Goal: Task Accomplishment & Management: Use online tool/utility

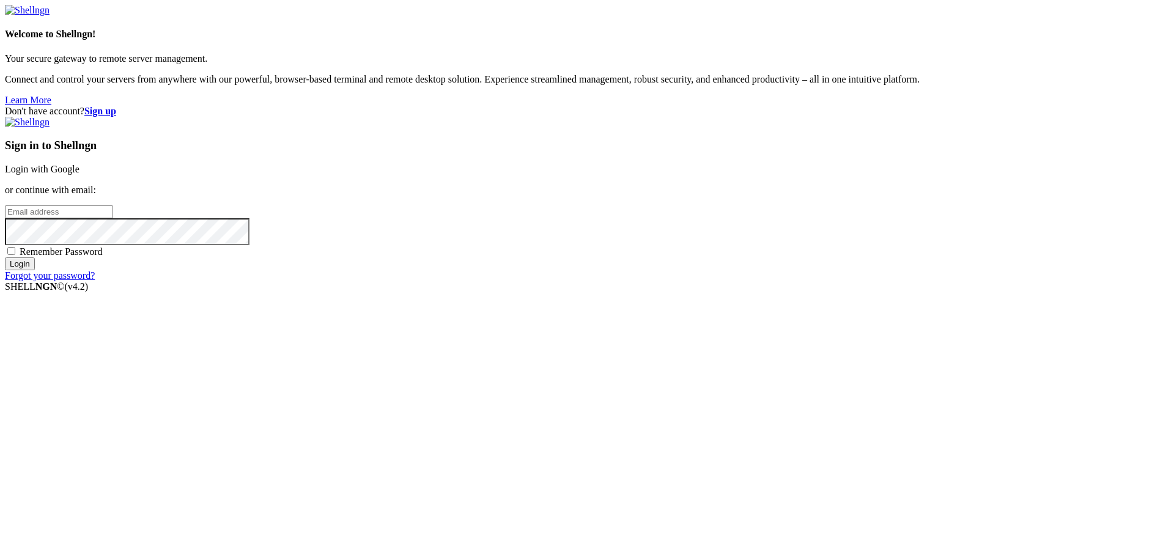
type input "[PERSON_NAME][EMAIL_ADDRESS][DOMAIN_NAME]"
click at [35, 270] on input "Login" at bounding box center [20, 263] width 30 height 13
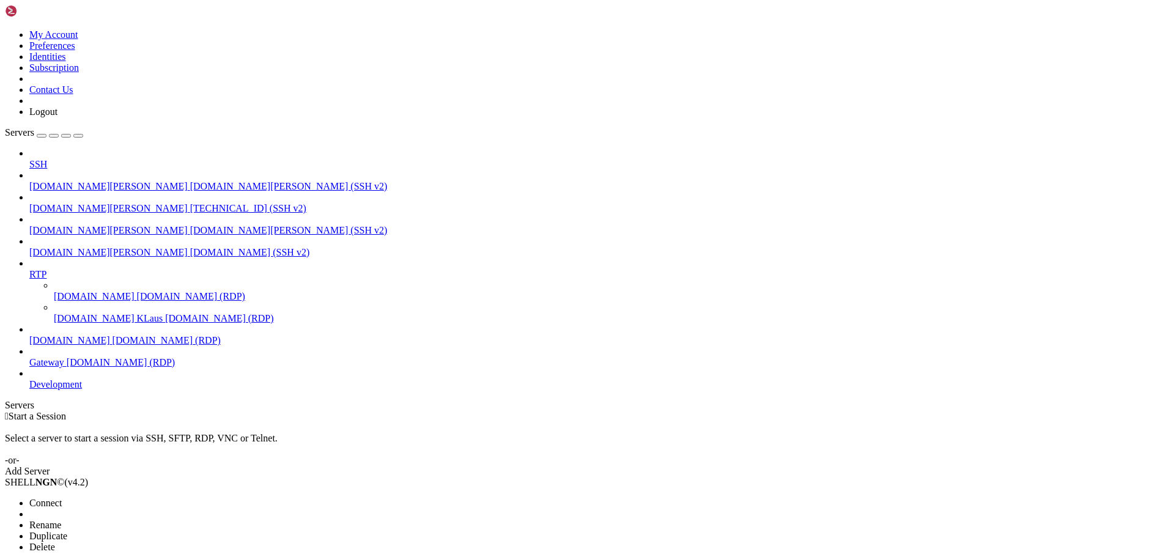
click at [62, 498] on span "Connect" at bounding box center [45, 503] width 32 height 10
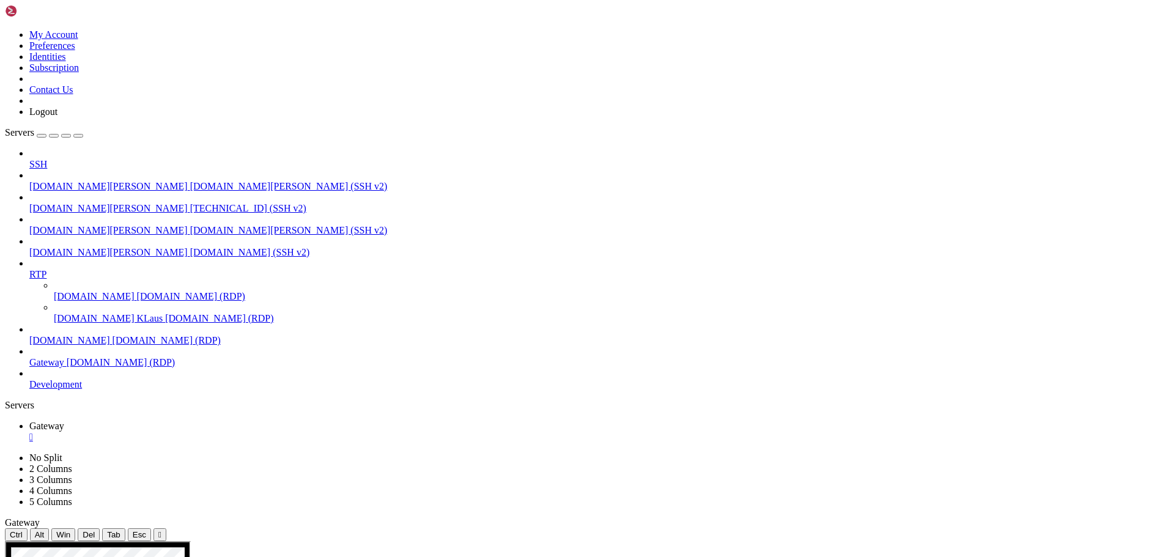
drag, startPoint x: 385, startPoint y: 704, endPoint x: 385, endPoint y: 690, distance: 13.4
